Goal: Task Accomplishment & Management: Use online tool/utility

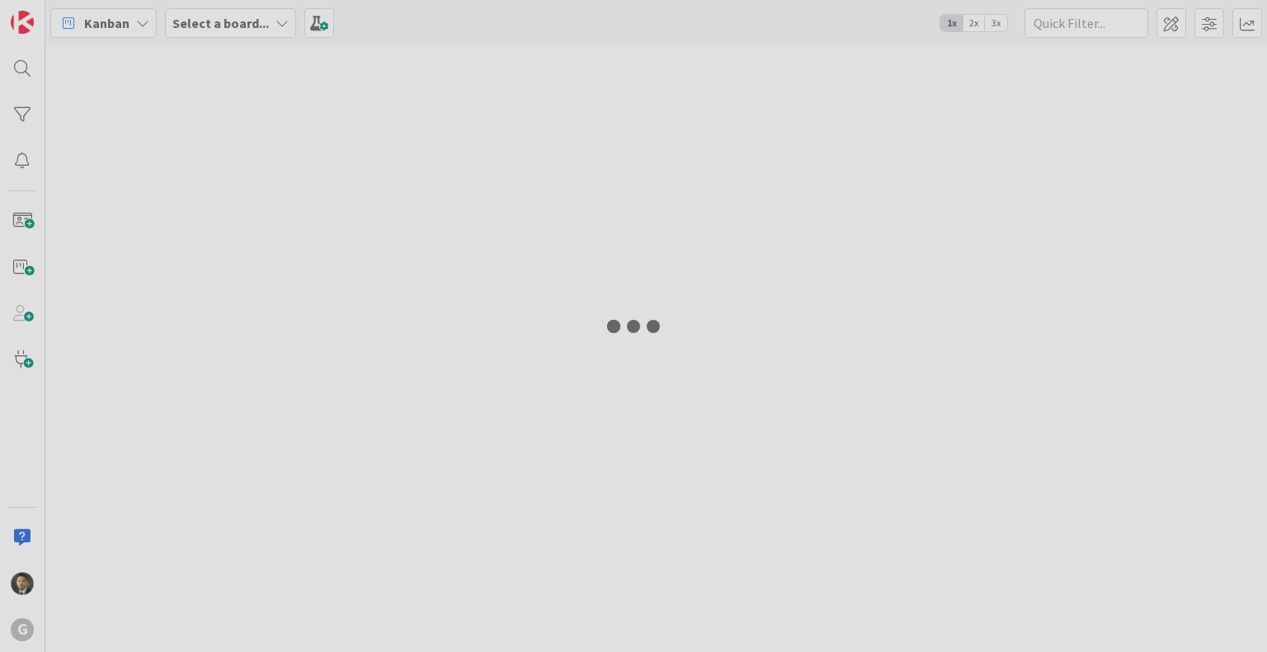
type input "[PERSON_NAME]"
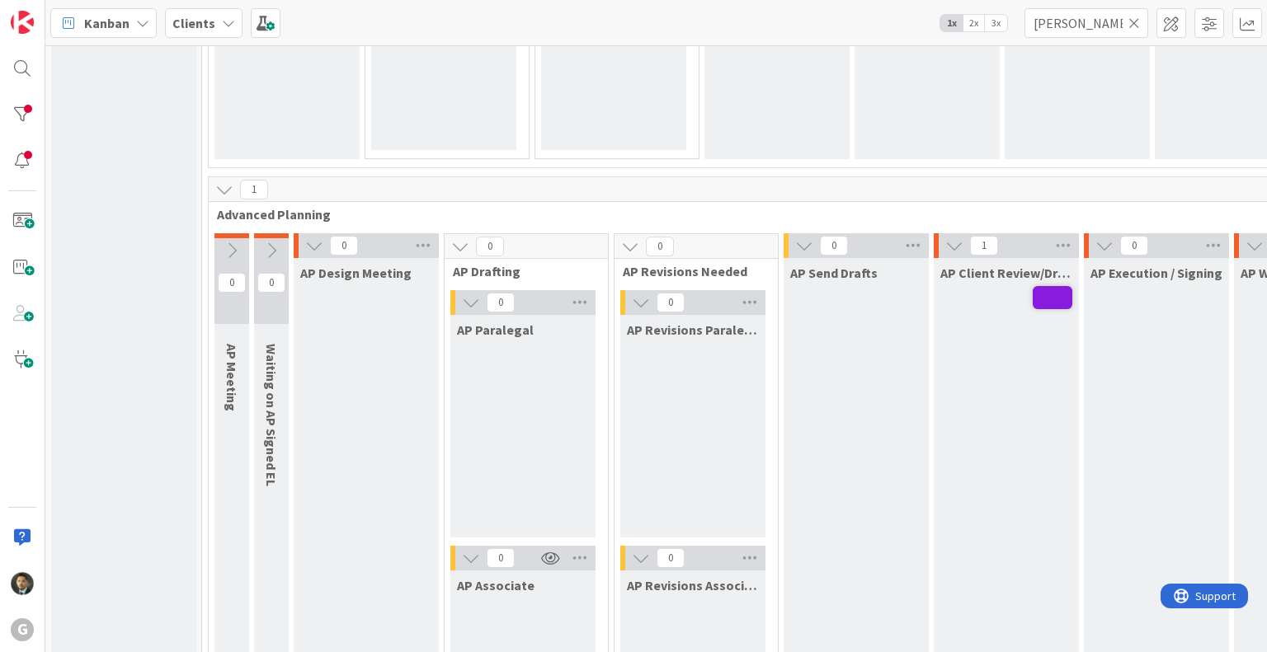
scroll to position [1105, 0]
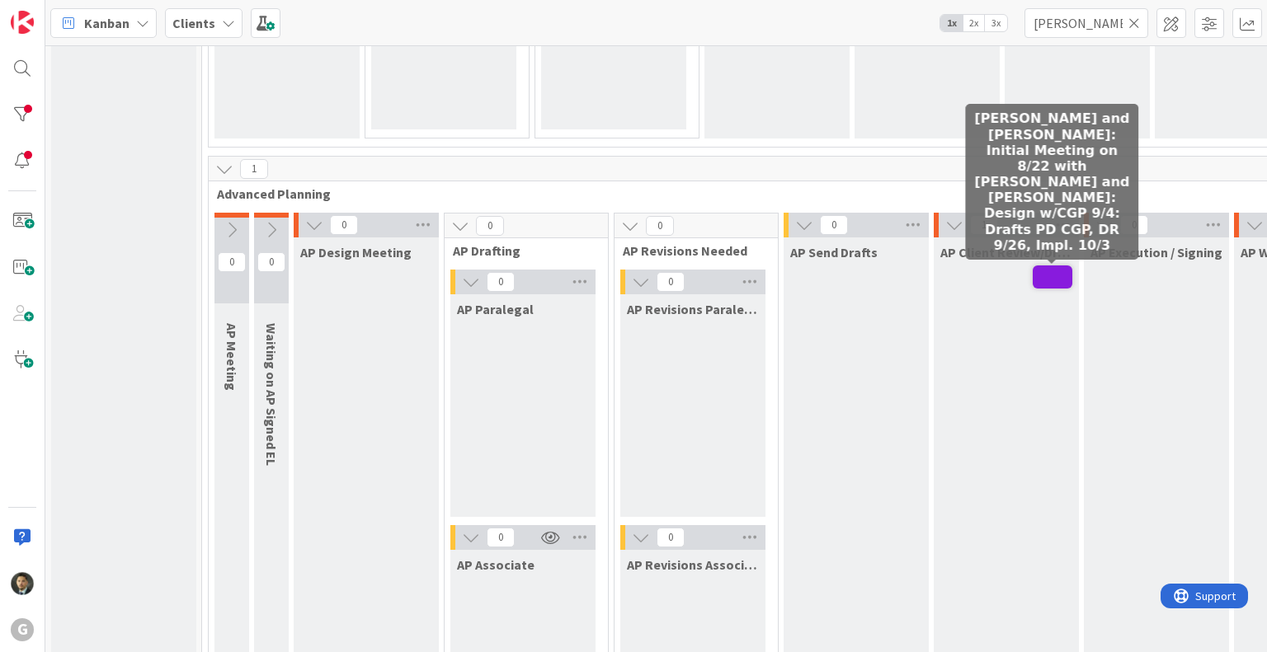
click at [1058, 269] on span at bounding box center [1053, 277] width 40 height 23
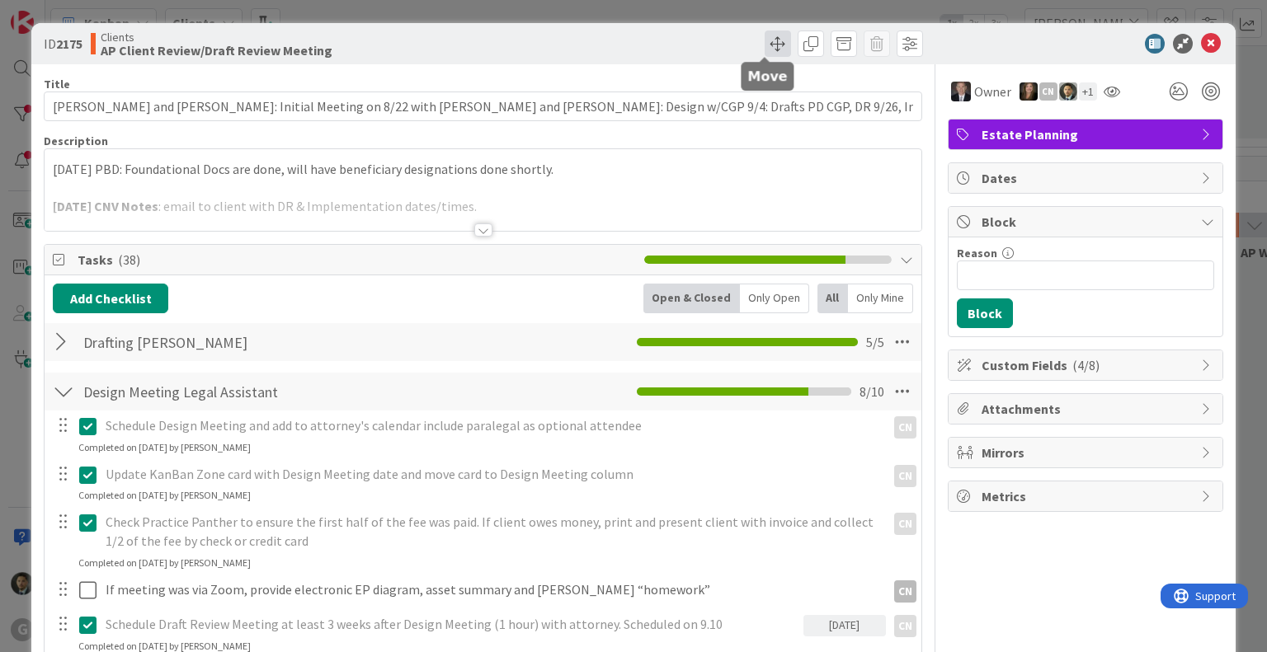
click at [766, 44] on span at bounding box center [778, 44] width 26 height 26
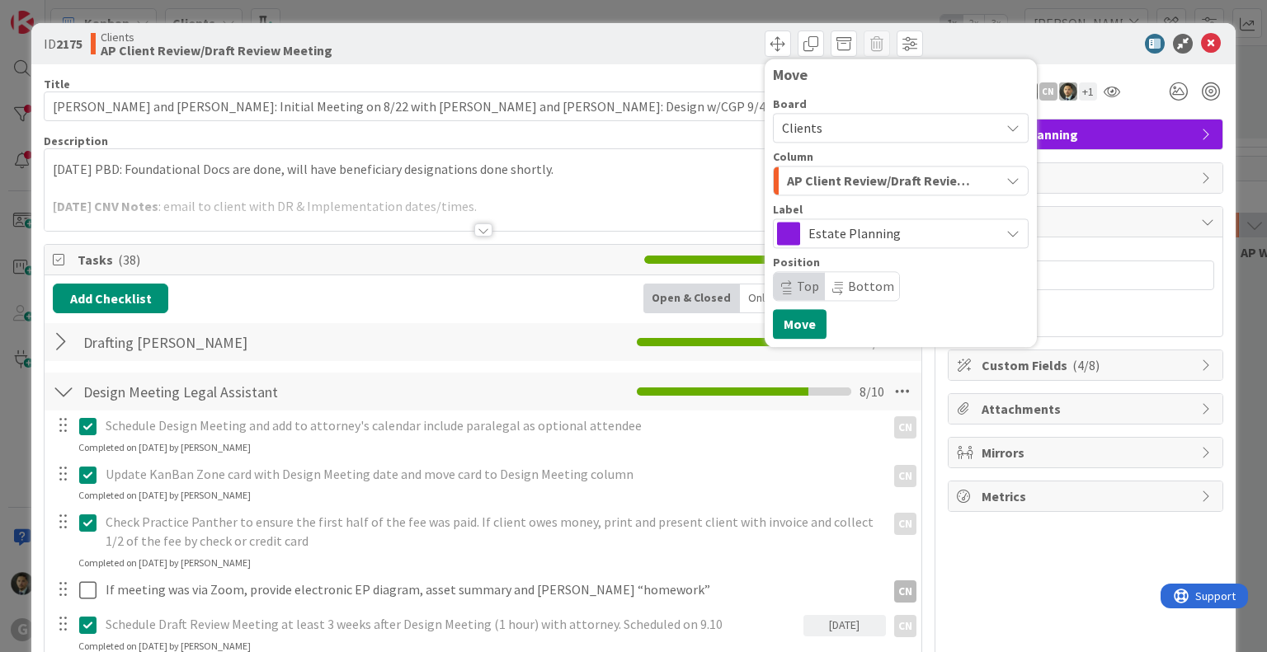
click at [850, 192] on div "AP Client Review/Draft Review Meeting" at bounding box center [891, 180] width 217 height 26
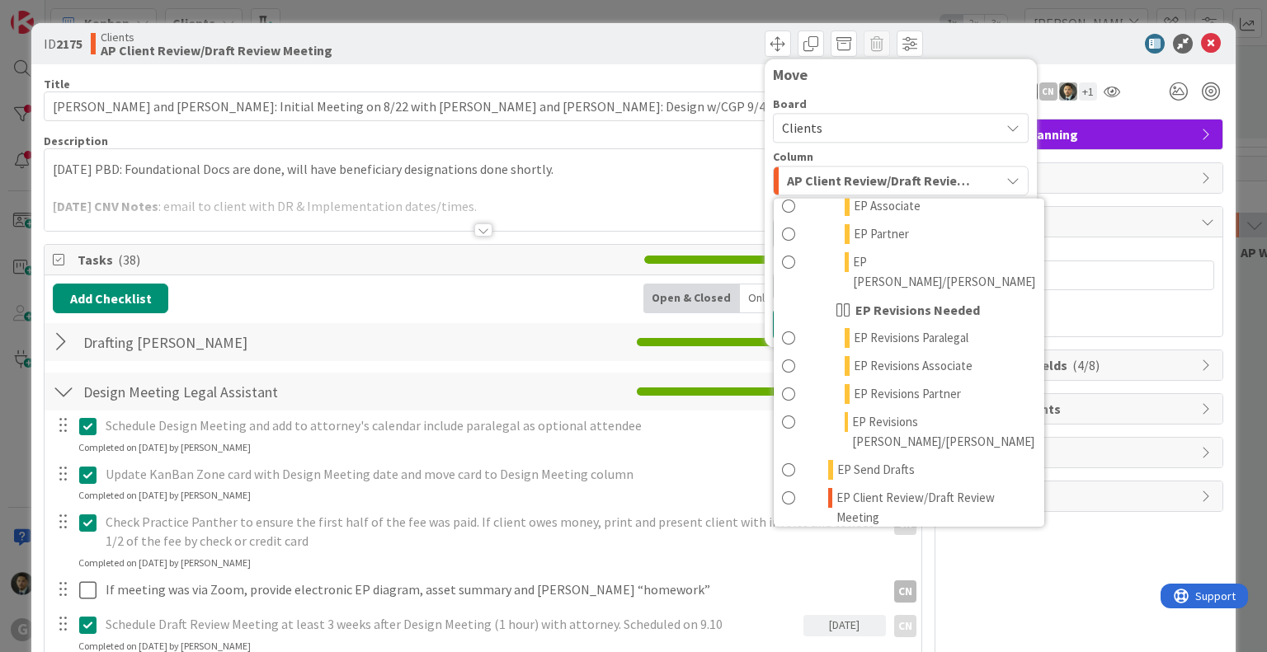
scroll to position [183, 0]
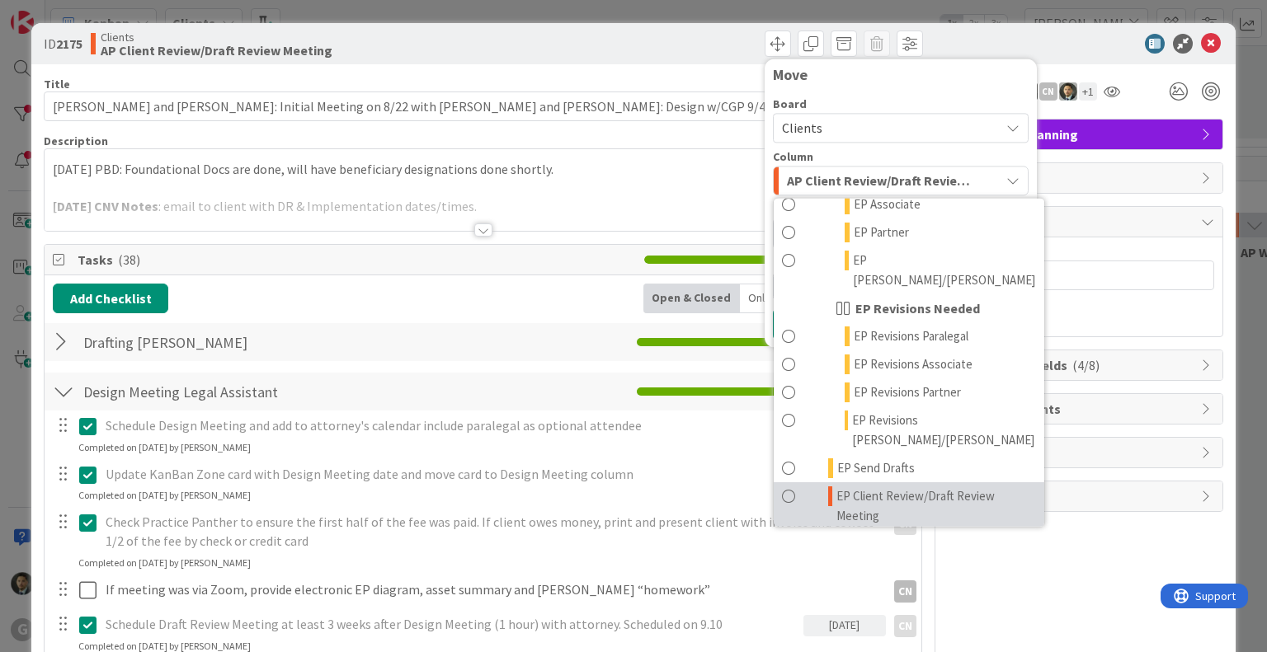
click at [880, 487] on span "EP Client Review/Draft Review Meeting" at bounding box center [935, 507] width 199 height 40
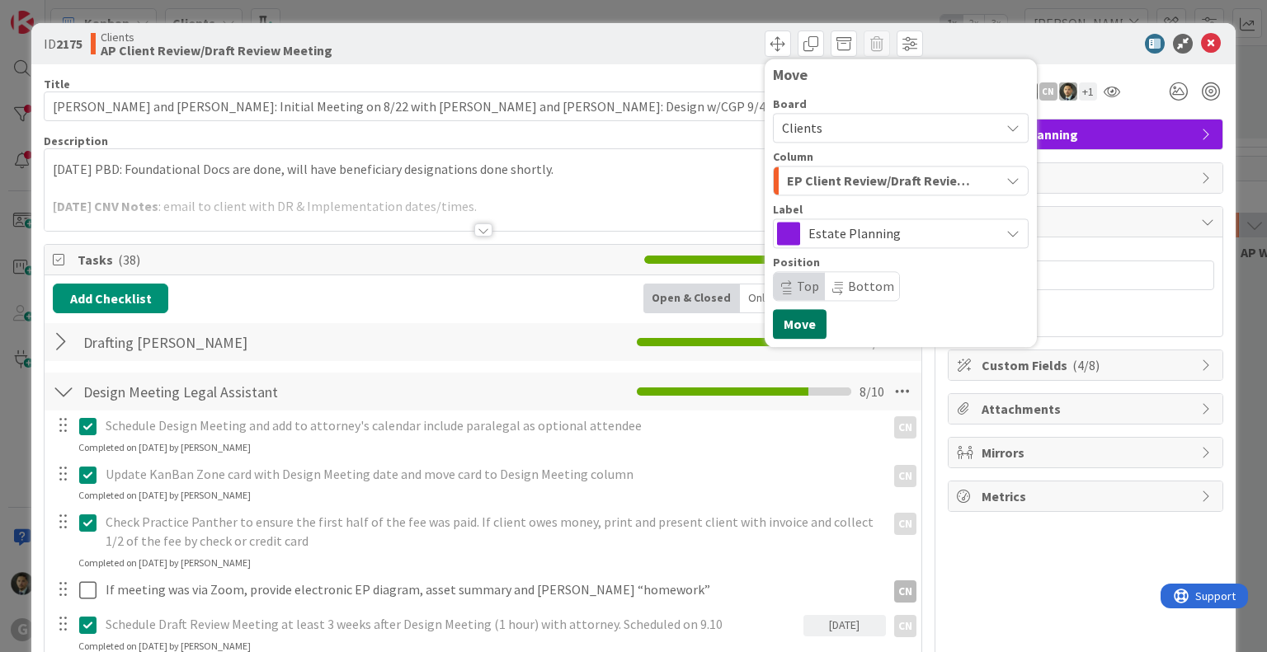
click at [796, 319] on button "Move" at bounding box center [800, 324] width 54 height 30
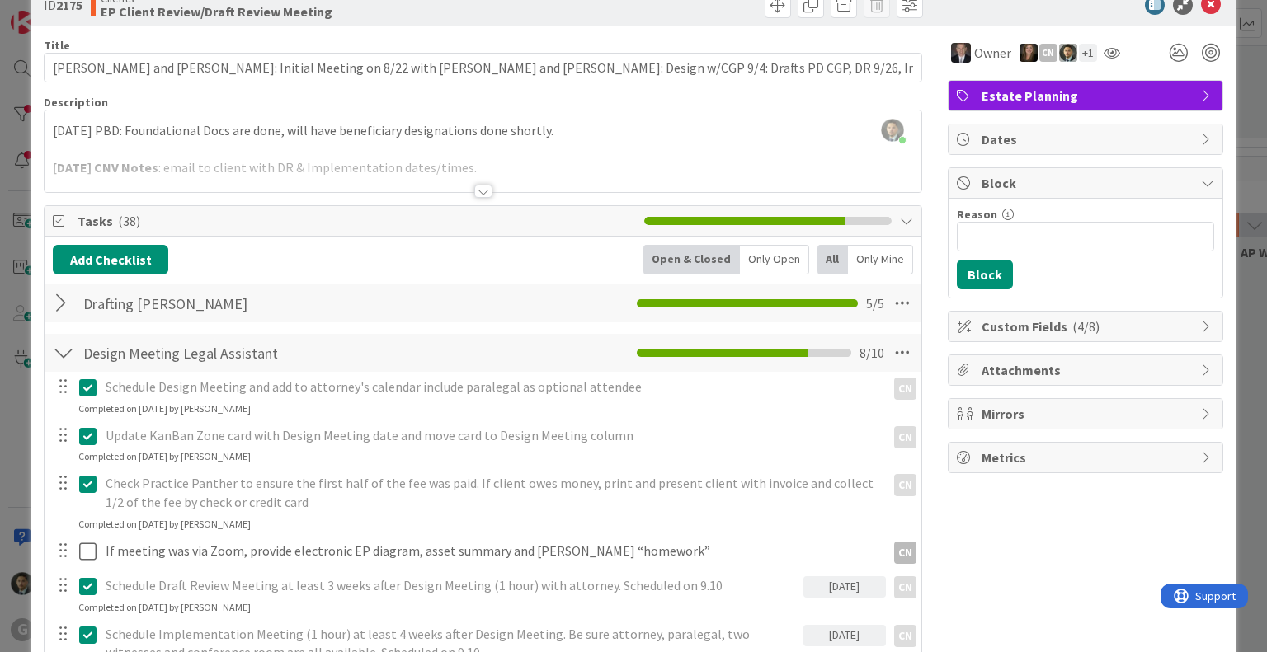
scroll to position [0, 0]
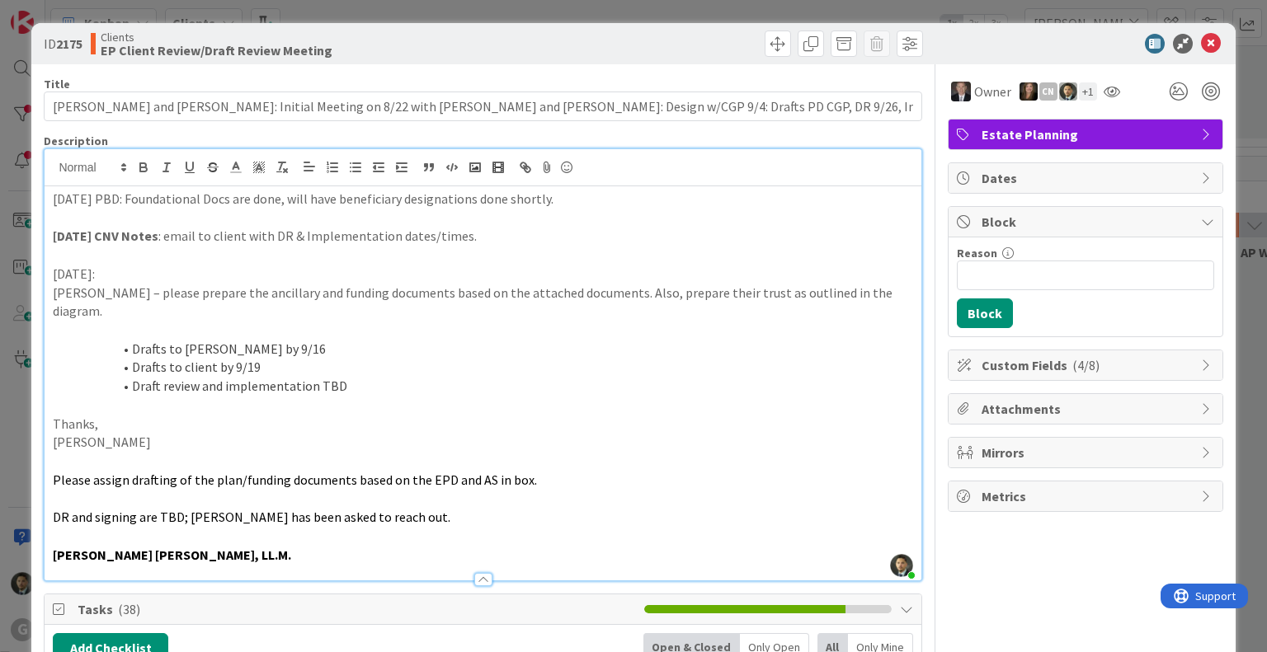
click at [52, 171] on div "[PERSON_NAME] just joined [DATE] PBD: Foundational Docs are done, will have ben…" at bounding box center [483, 364] width 876 height 431
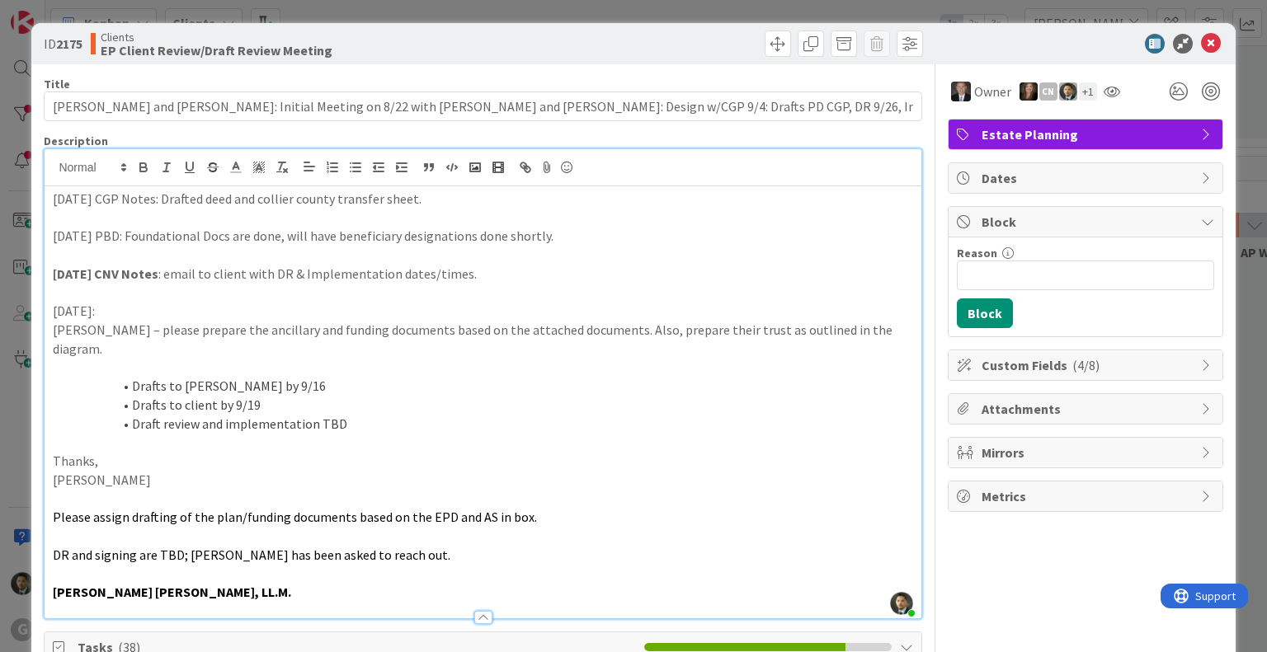
click at [860, 2] on div "ID 2175 Clients EP Client Review/Draft Review Meeting Move Move Title 124 / 128…" at bounding box center [633, 326] width 1267 height 652
